Goal: Task Accomplishment & Management: Manage account settings

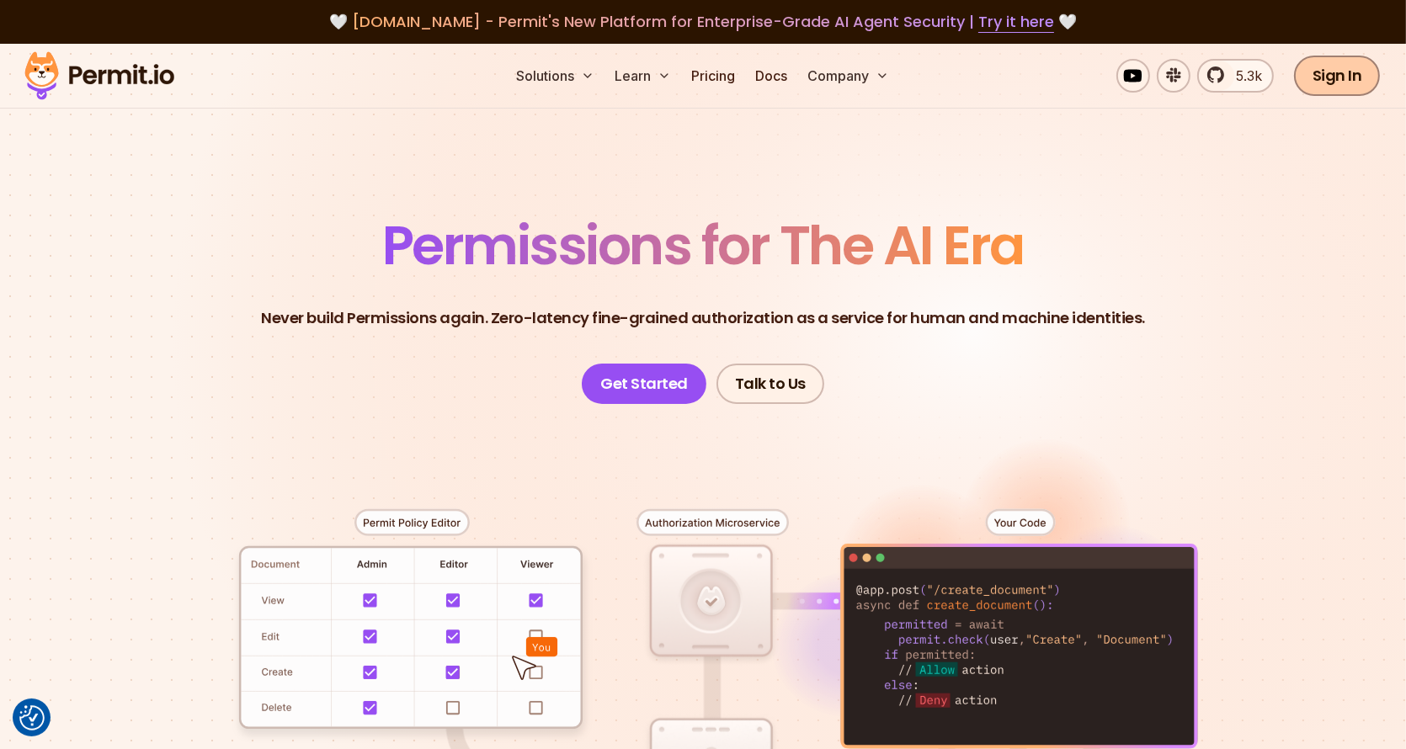
click at [1349, 77] on link "Sign In" at bounding box center [1337, 76] width 87 height 40
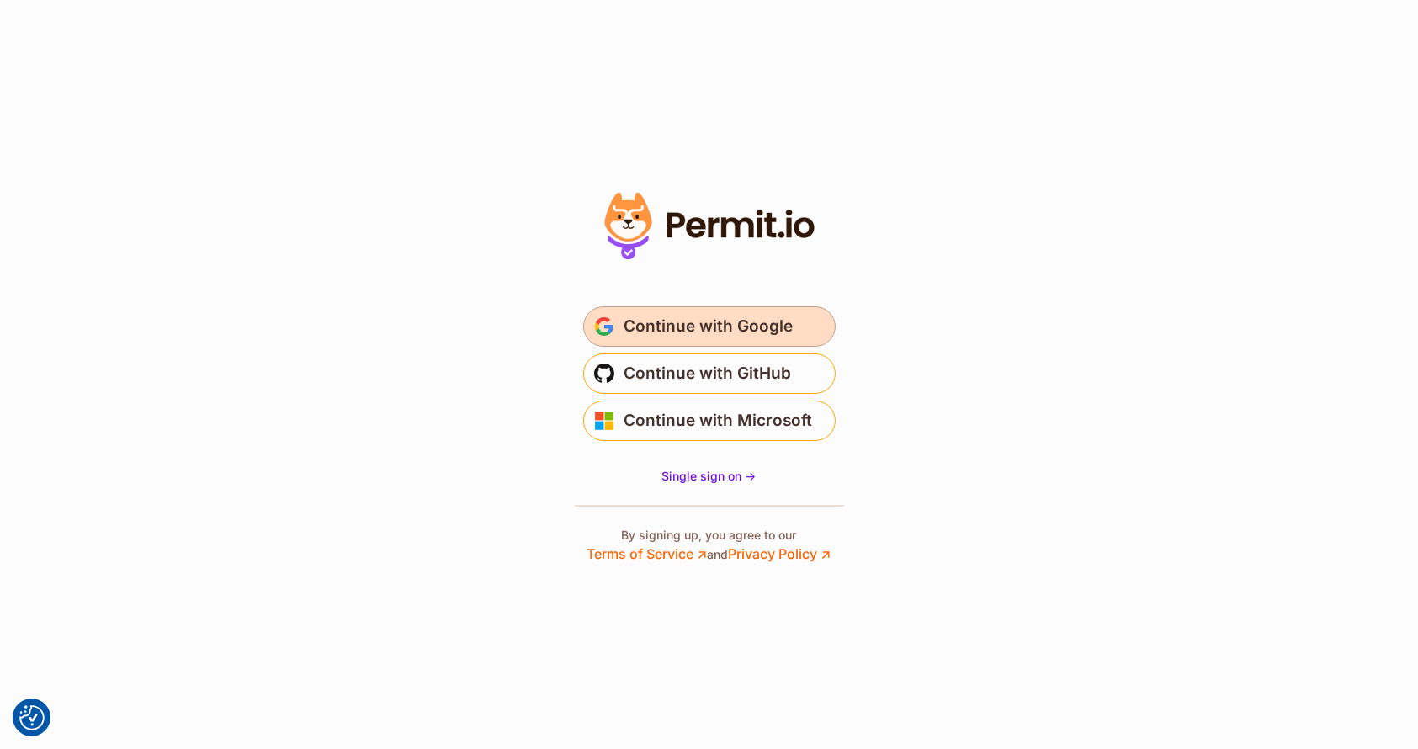
click at [693, 322] on span "Continue with Google" at bounding box center [709, 326] width 169 height 27
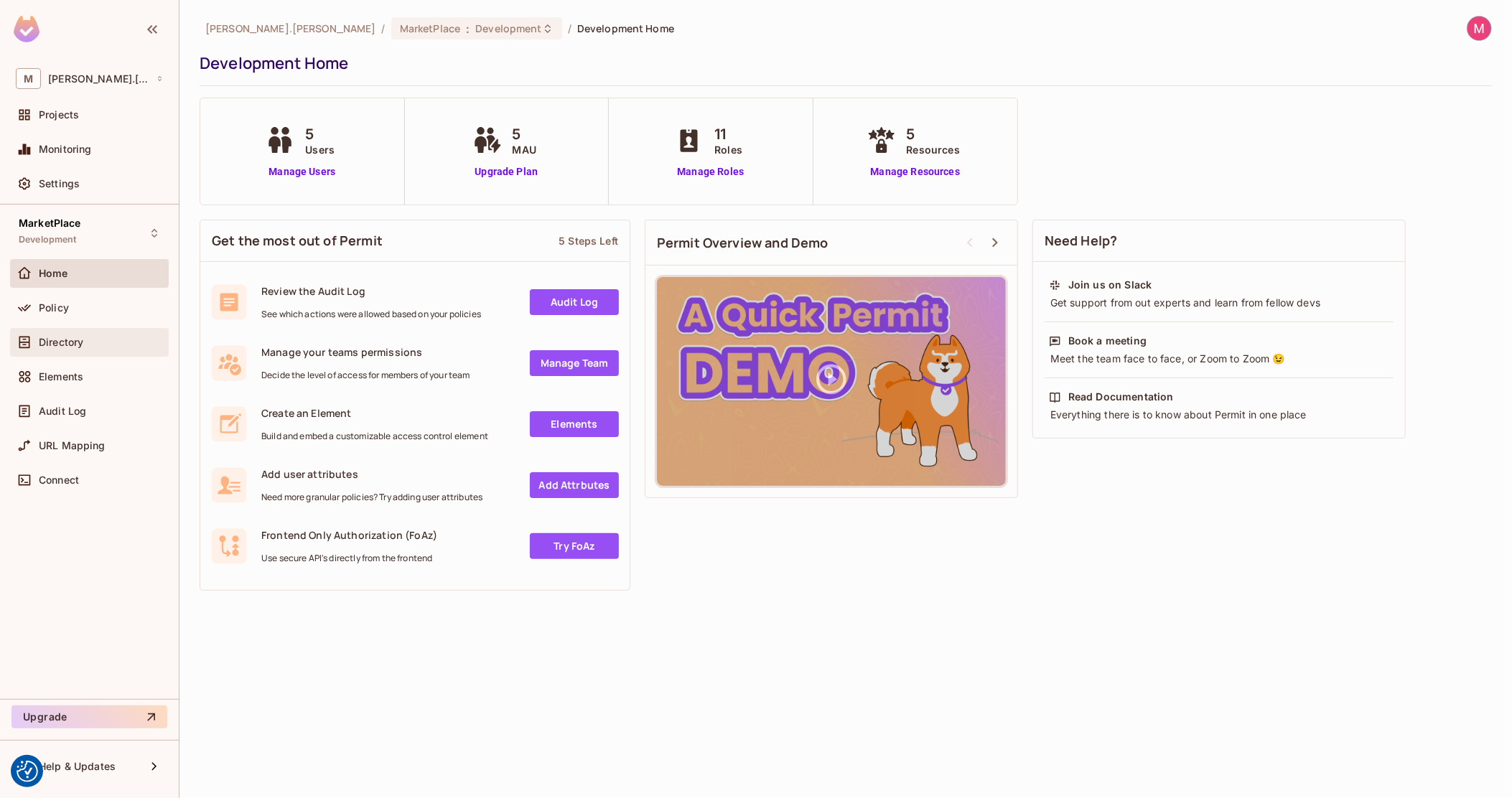
click at [79, 351] on div "Directory" at bounding box center [90, 343] width 159 height 29
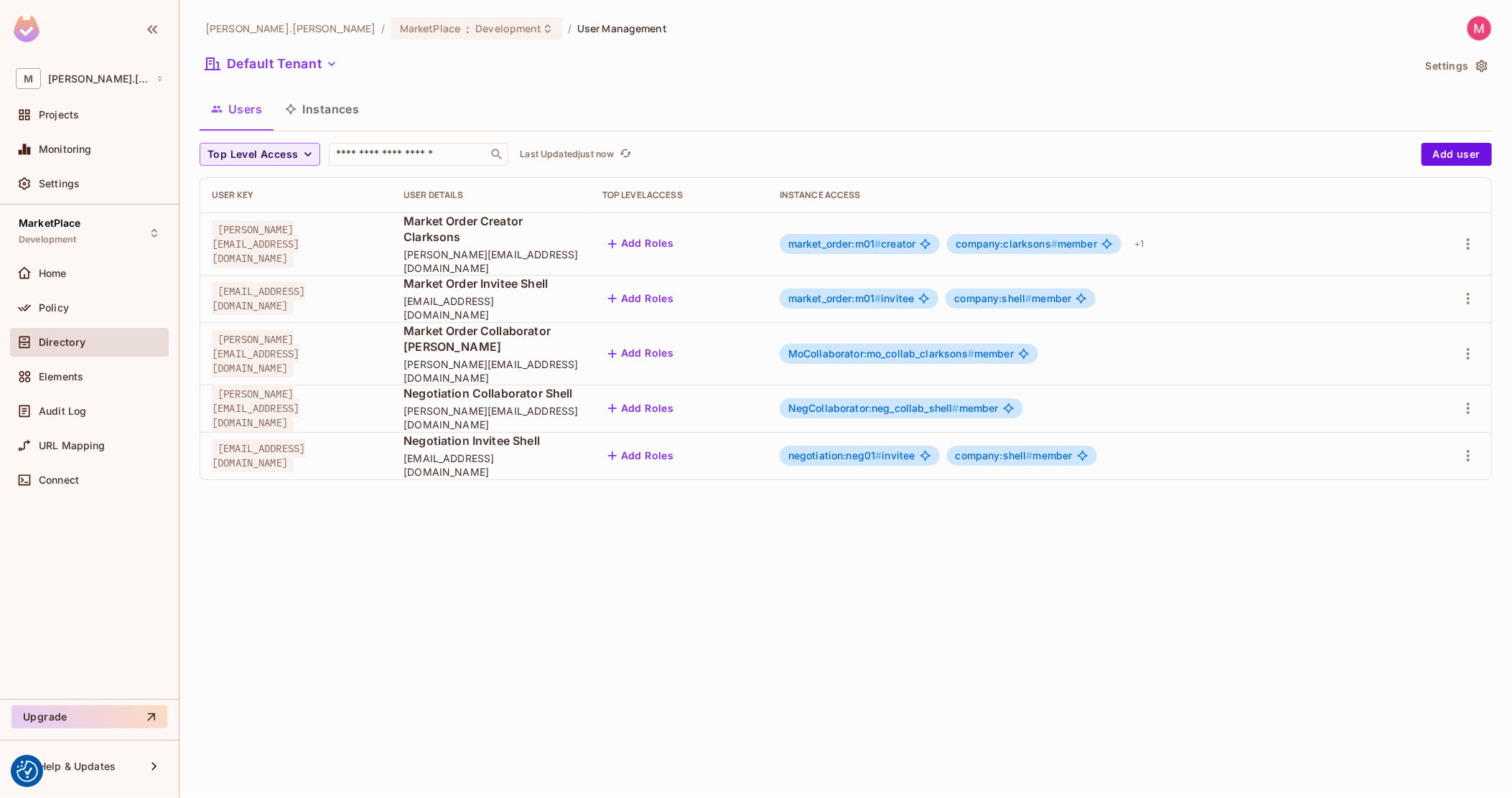
click at [299, 233] on span "michal@clarksons.com" at bounding box center [255, 244] width 88 height 48
click at [320, 101] on button "Instances" at bounding box center [322, 109] width 97 height 36
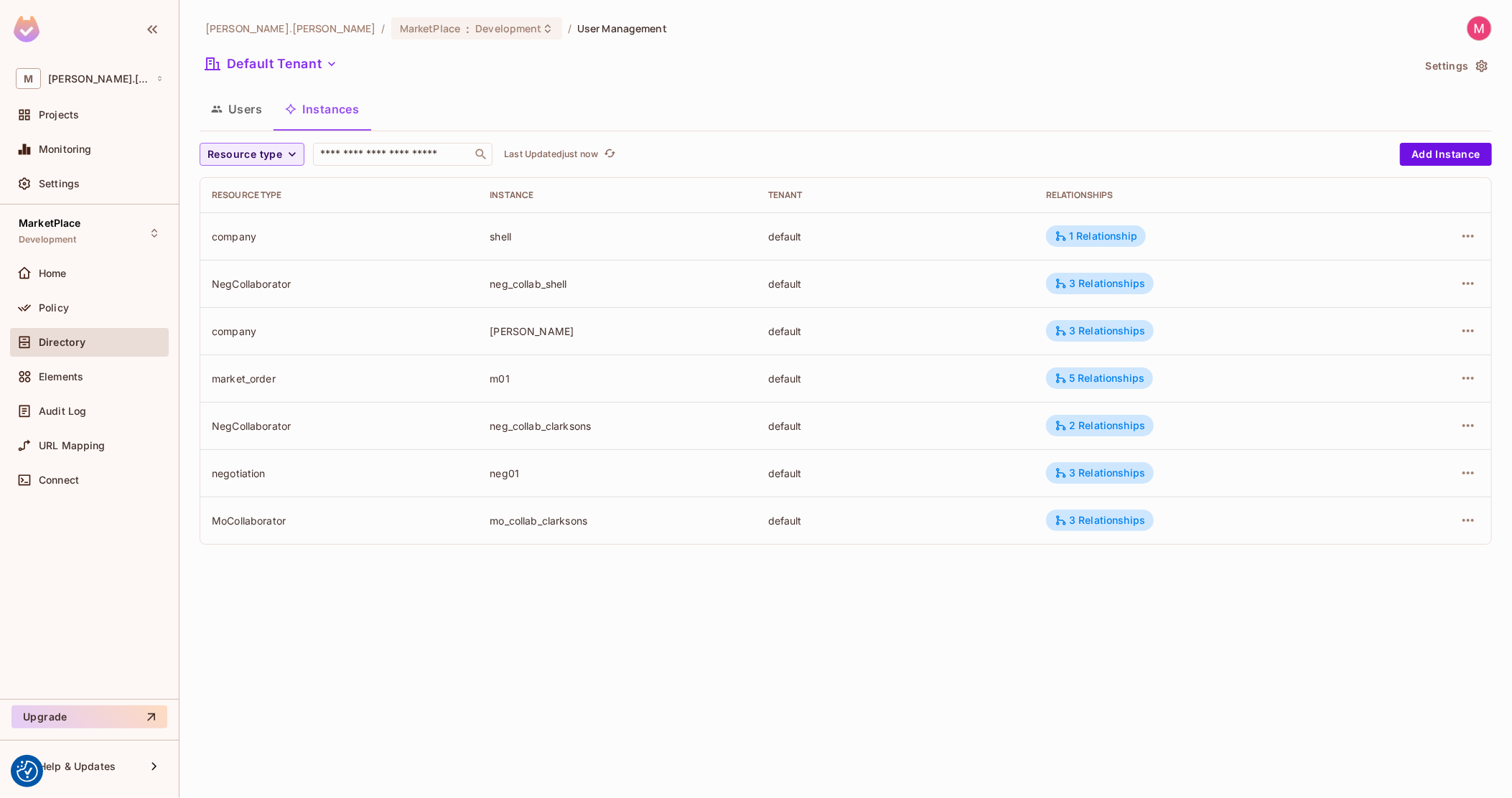
click at [254, 332] on div "company" at bounding box center [339, 332] width 255 height 14
click at [235, 329] on div "company" at bounding box center [339, 332] width 255 height 14
copy div "company"
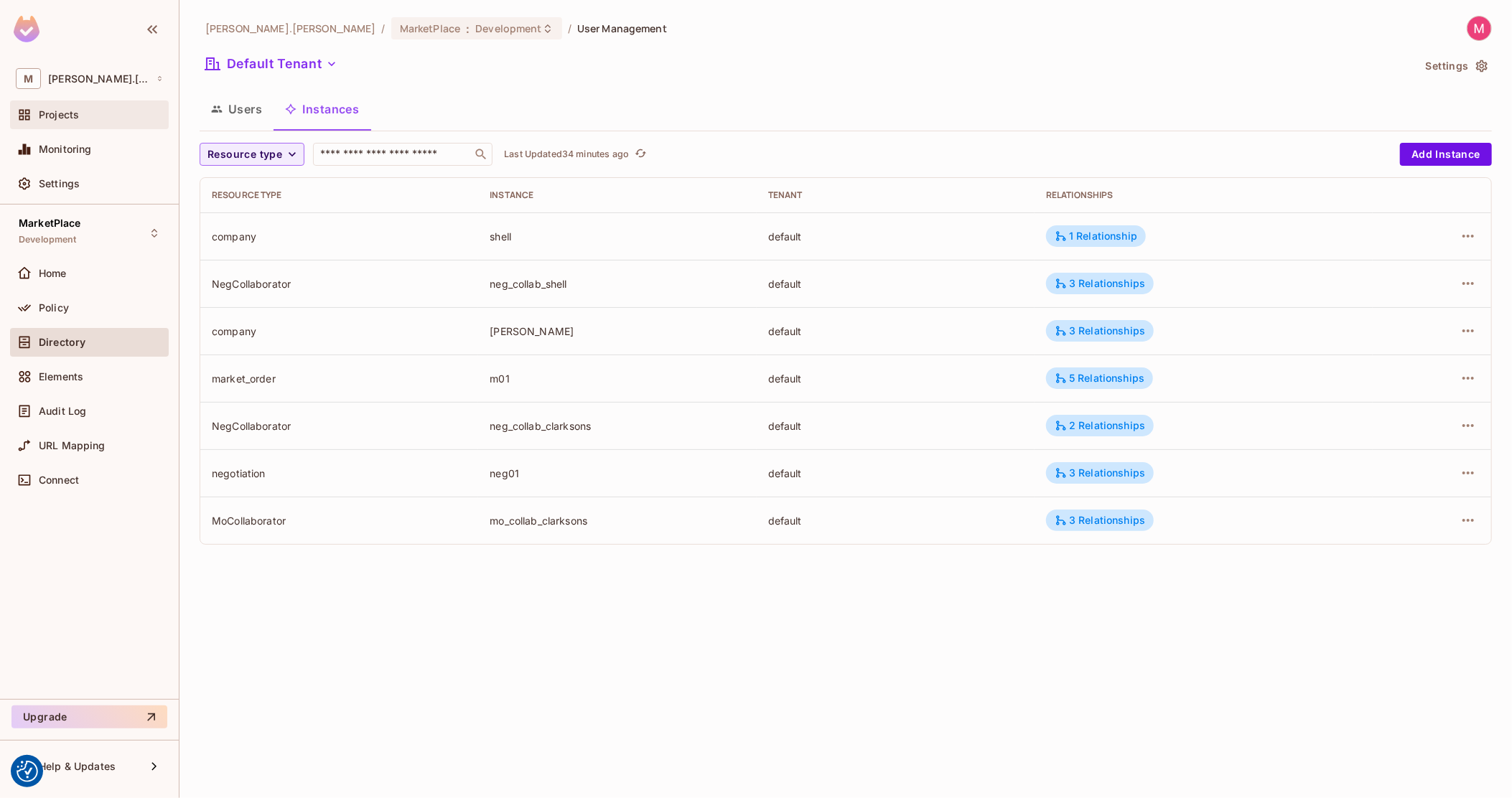
click at [45, 116] on span "Projects" at bounding box center [58, 114] width 40 height 11
